Goal: Task Accomplishment & Management: Manage account settings

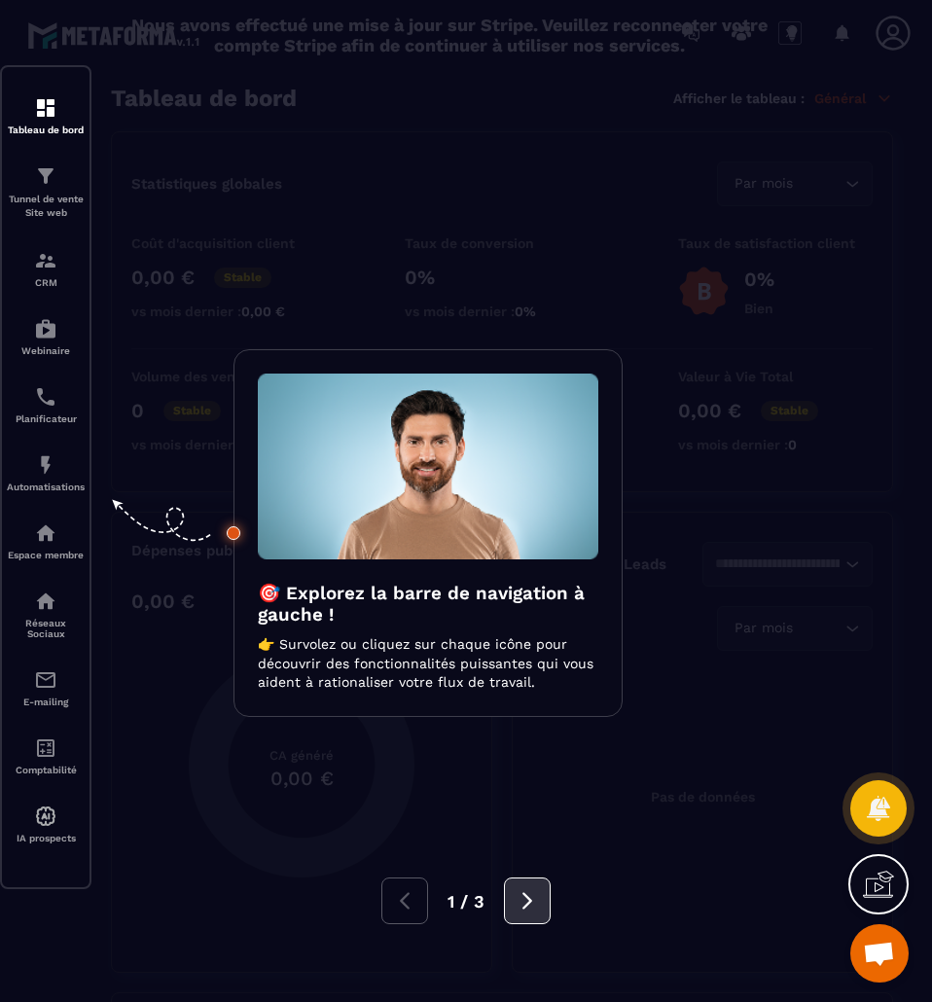
click at [520, 895] on icon at bounding box center [526, 900] width 21 height 21
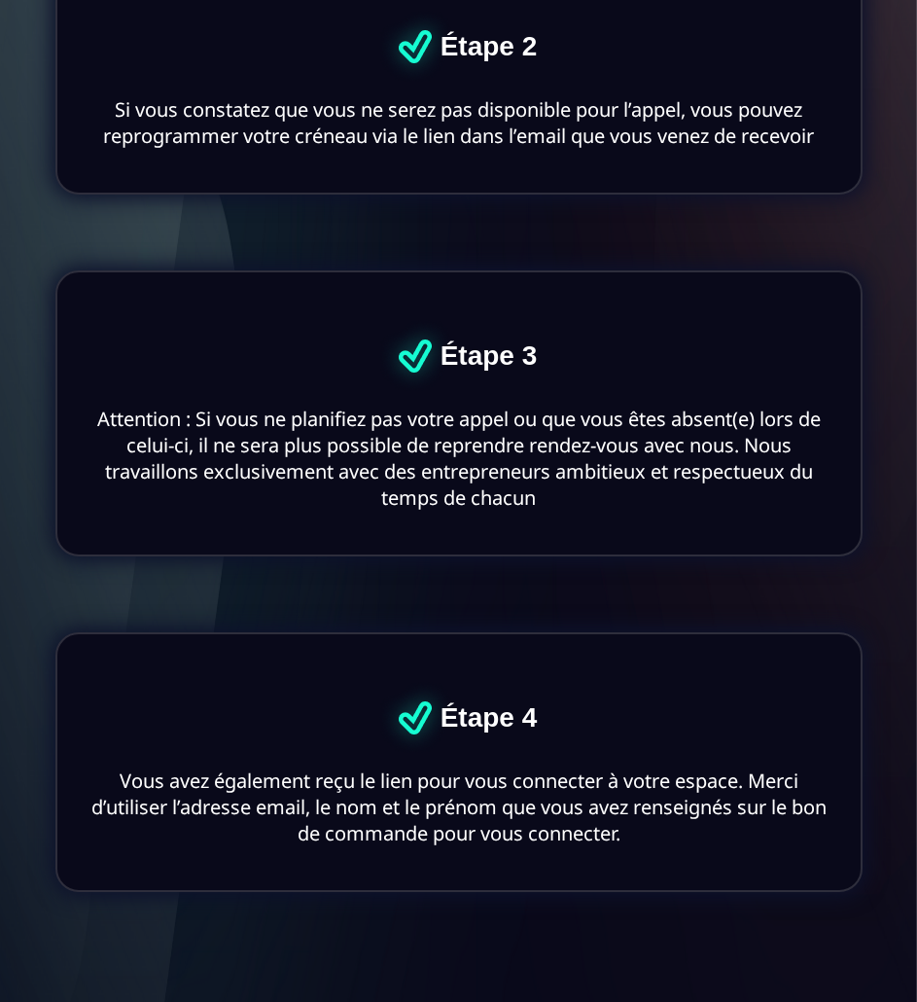
scroll to position [1246, 0]
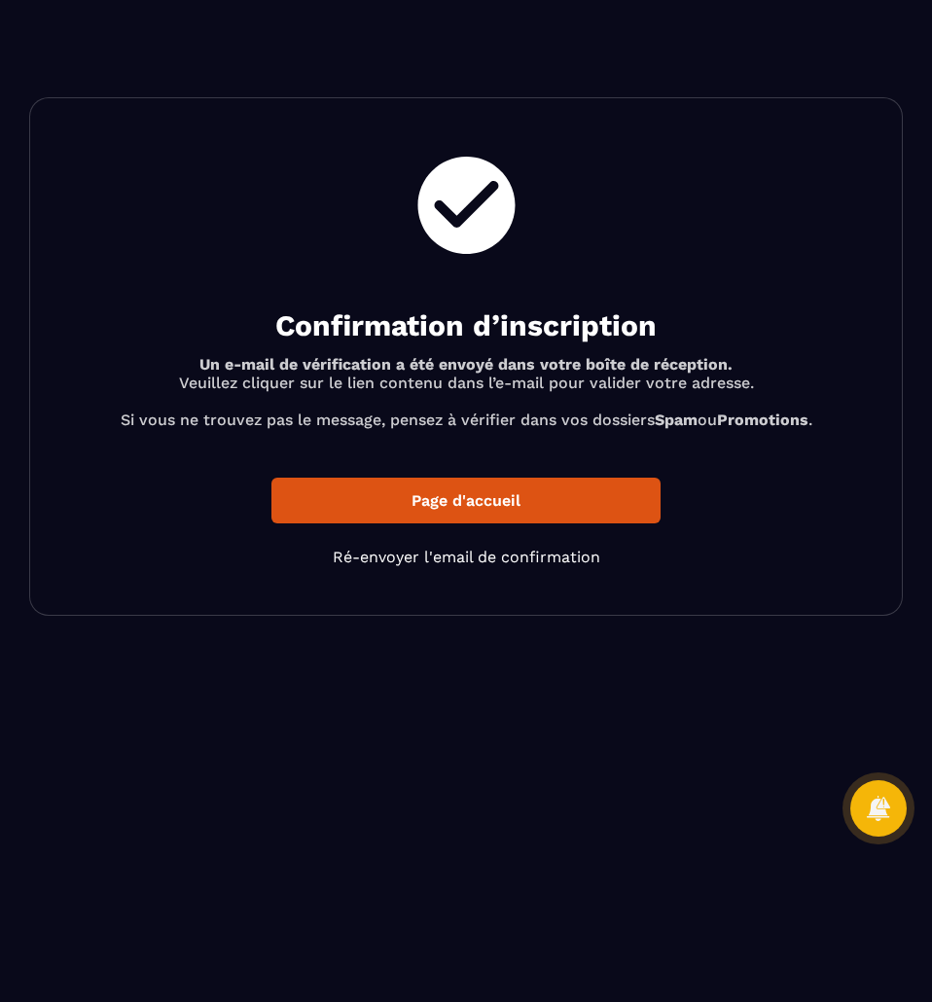
click at [487, 499] on p "Page d'accueil" at bounding box center [465, 501] width 389 height 46
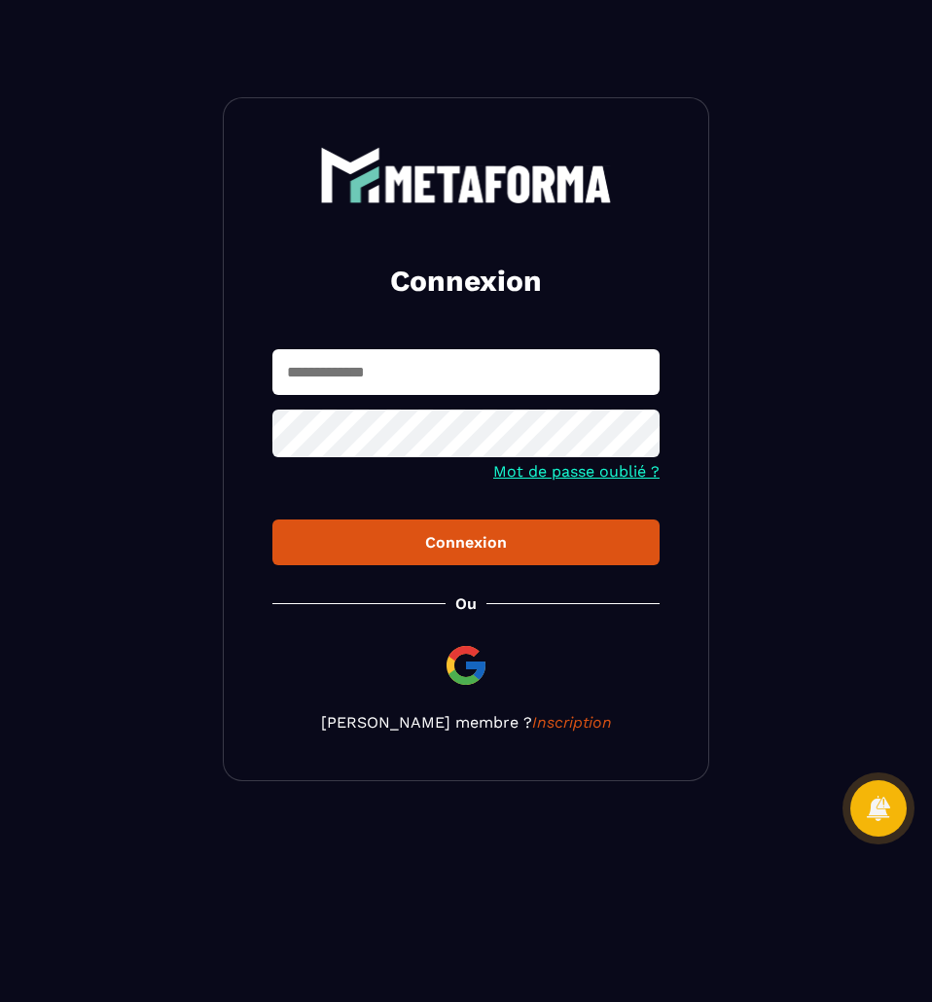
click at [444, 354] on input "text" at bounding box center [465, 372] width 387 height 46
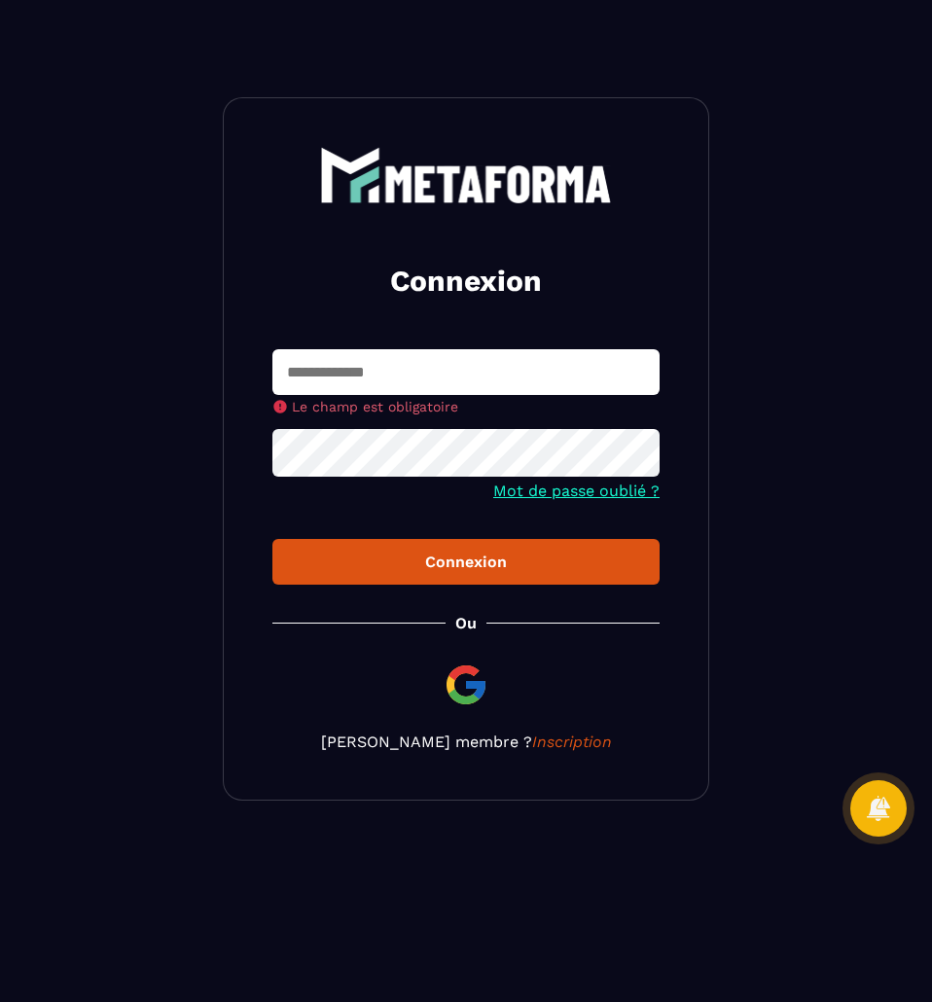
type input "**********"
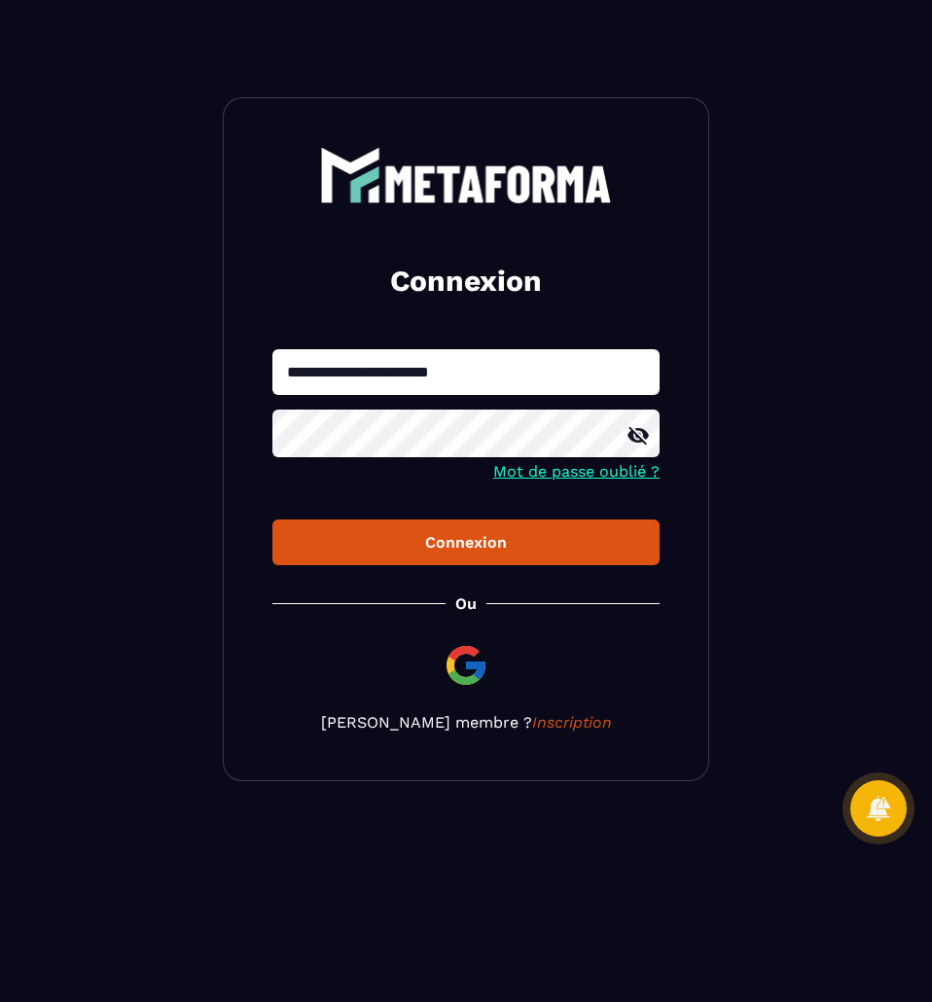
click at [437, 546] on div "Connexion" at bounding box center [466, 542] width 356 height 18
